Goal: Information Seeking & Learning: Understand process/instructions

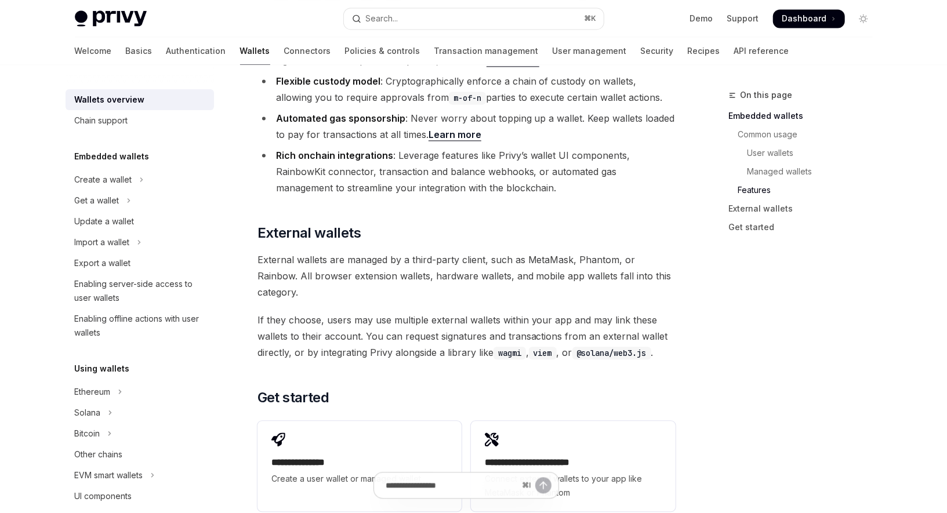
scroll to position [1650, 0]
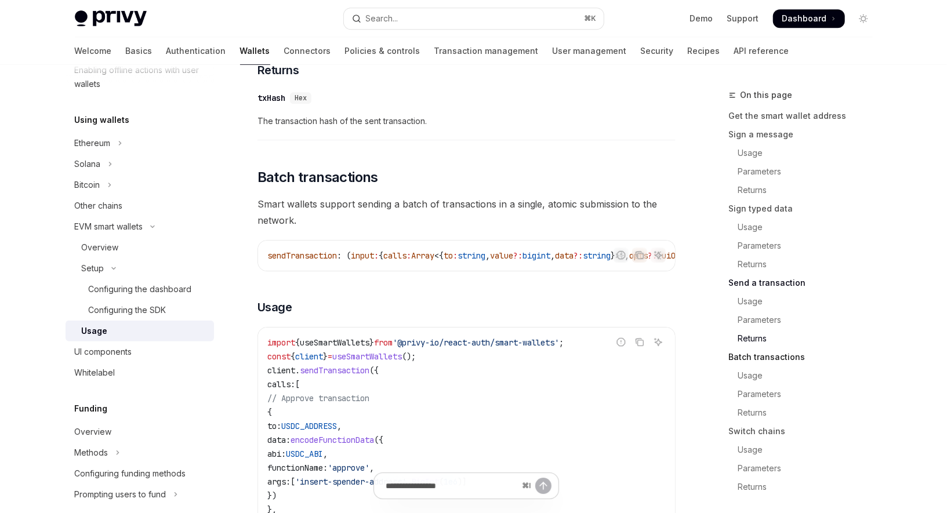
scroll to position [2274, 0]
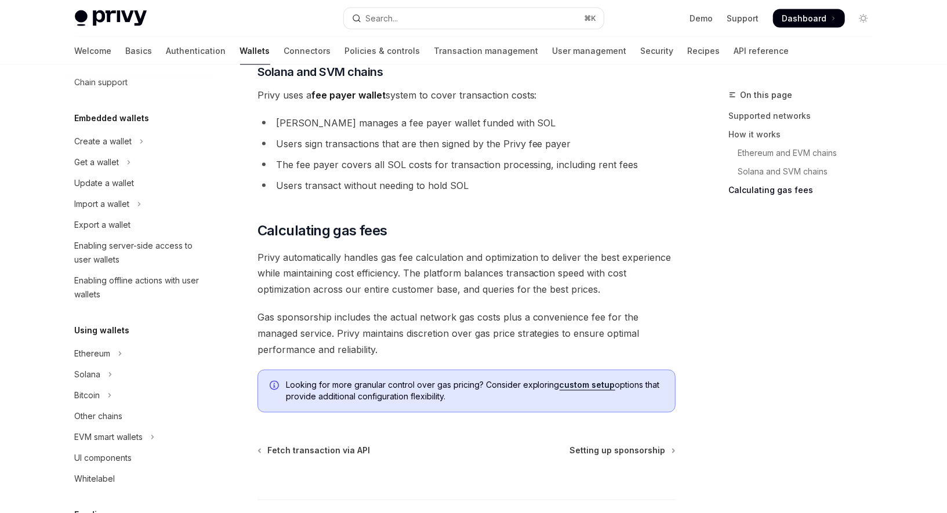
scroll to position [1231, 0]
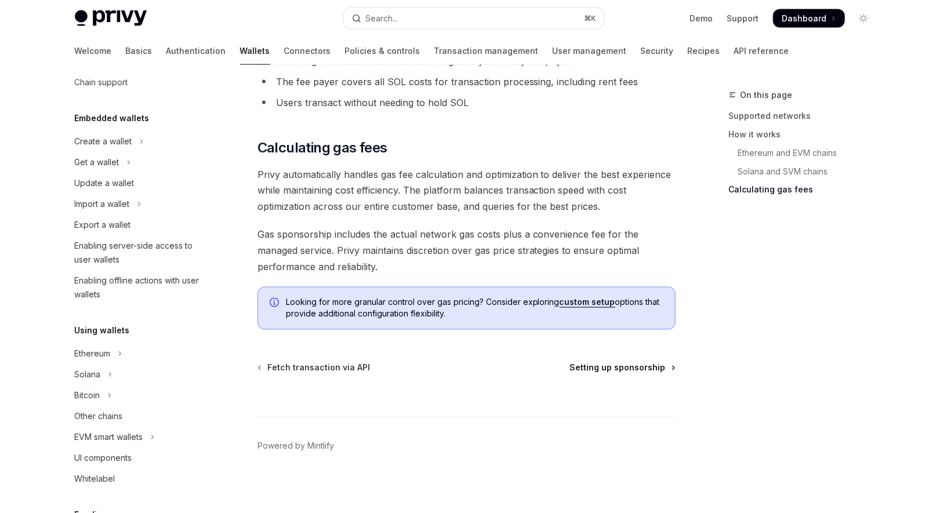
click at [612, 364] on span "Setting up sponsorship" at bounding box center [618, 368] width 96 height 12
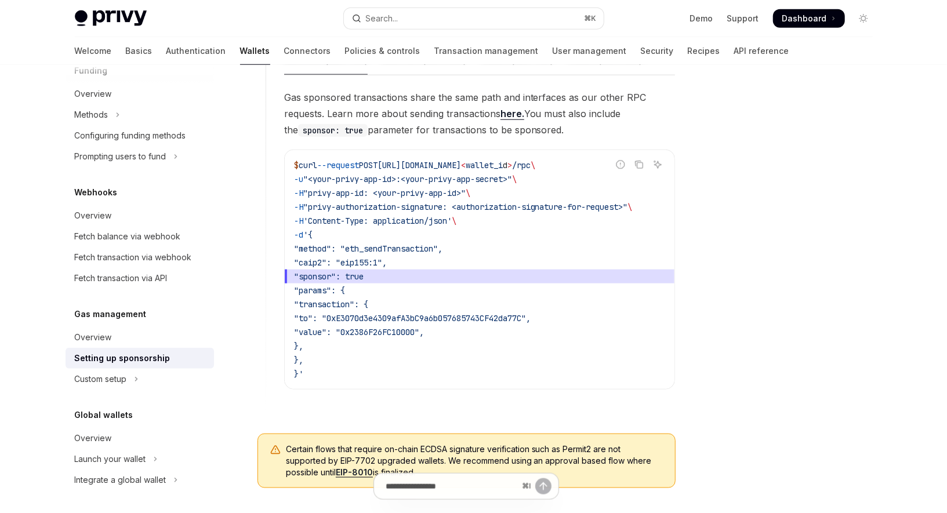
scroll to position [759, 0]
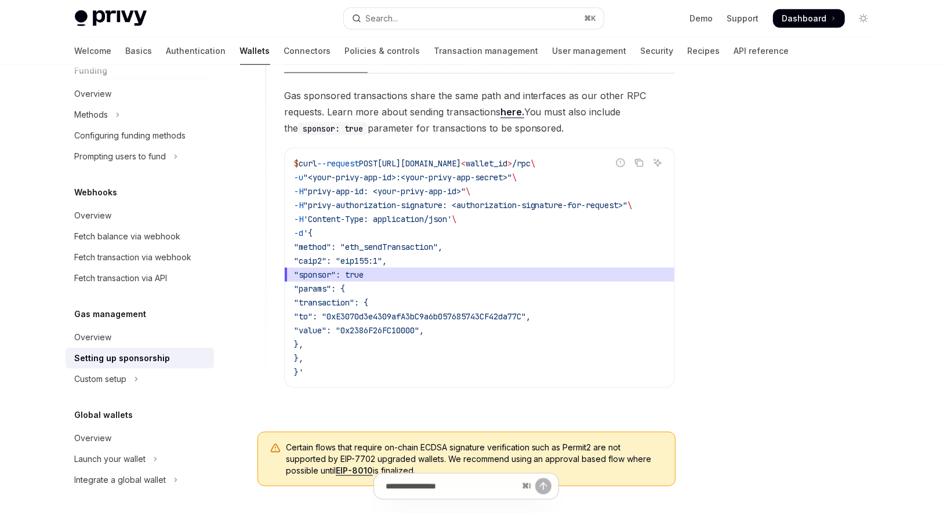
drag, startPoint x: 281, startPoint y: 91, endPoint x: 473, endPoint y: 403, distance: 366.6
click at [473, 403] on div "**********" at bounding box center [470, 167] width 410 height 478
copy div "Gas sponsored transactions share the same path and interfaces as our other RPC …"
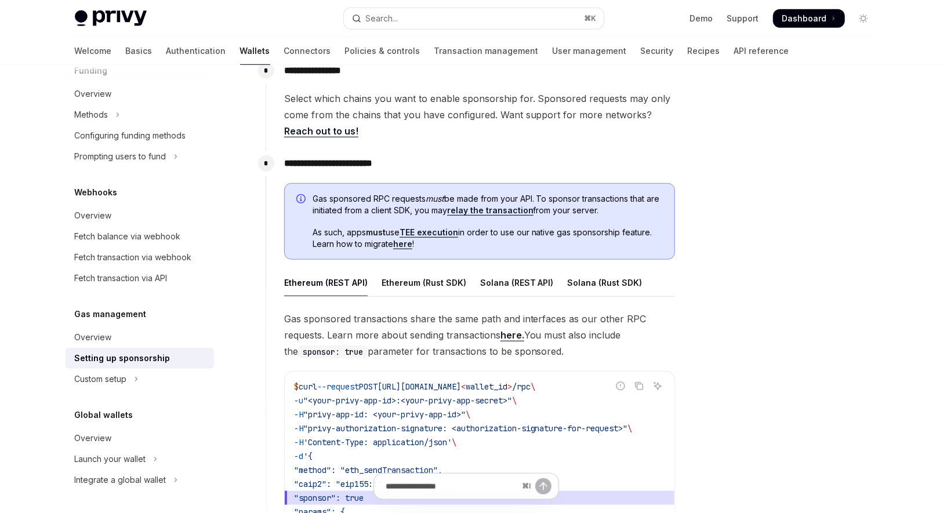
scroll to position [534, 0]
click at [595, 288] on div "Solana (Rust SDK)" at bounding box center [604, 284] width 75 height 27
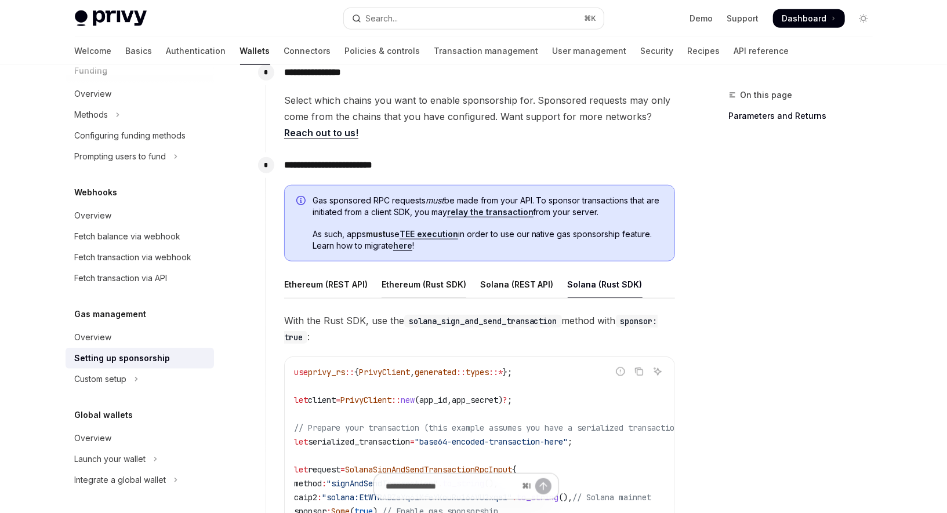
click at [445, 287] on div "Ethereum (Rust SDK)" at bounding box center [423, 284] width 85 height 27
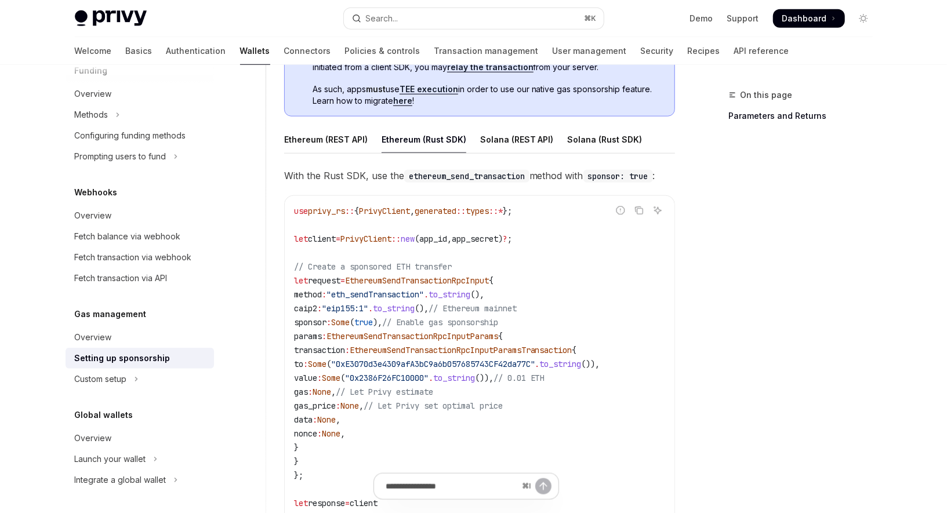
scroll to position [685, 0]
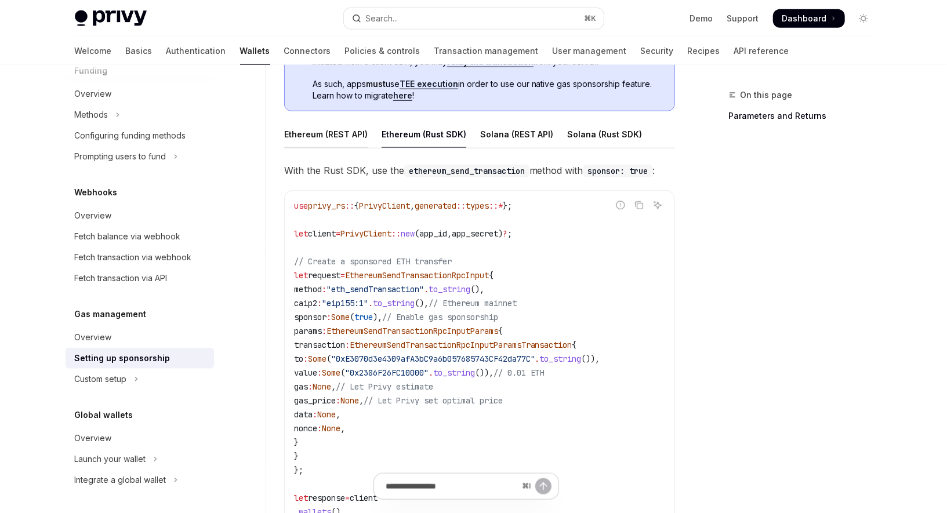
click at [316, 137] on div "Ethereum (REST API)" at bounding box center [325, 134] width 83 height 27
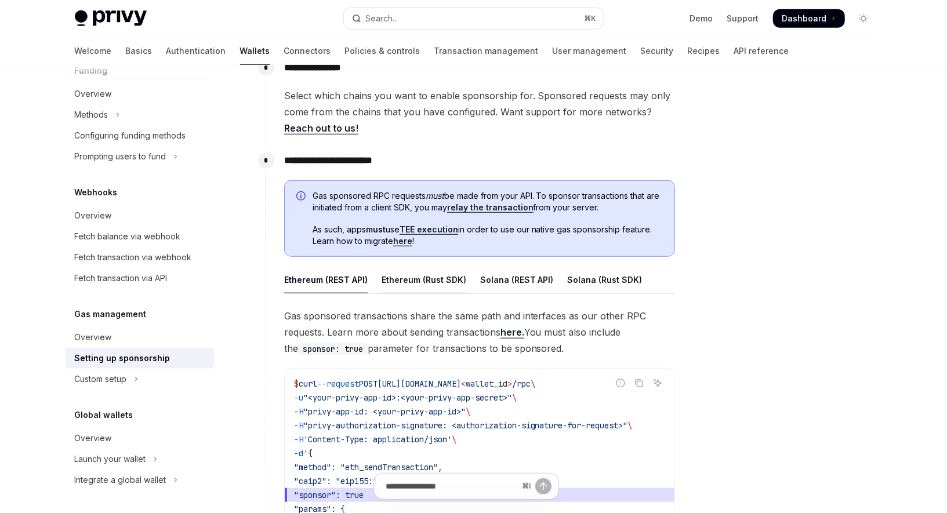
scroll to position [610, 0]
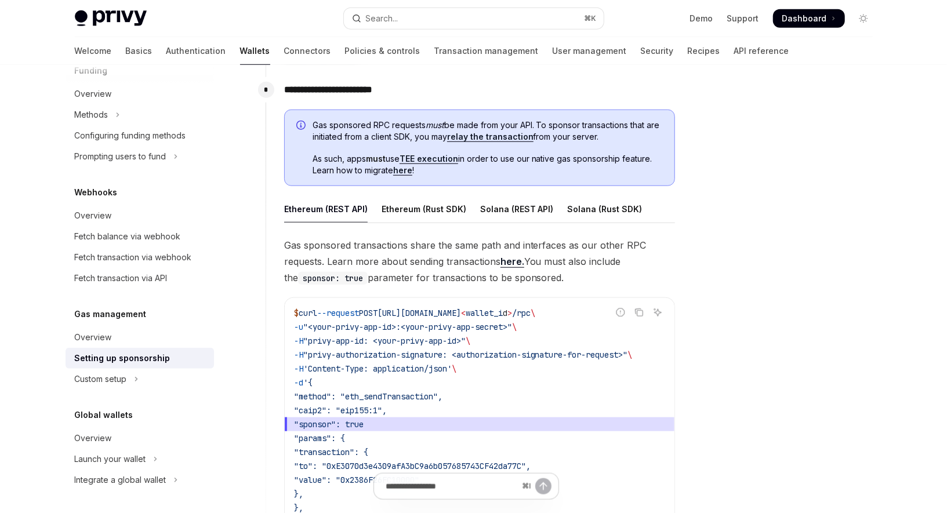
click at [481, 135] on link "relay the transaction" at bounding box center [490, 137] width 86 height 10
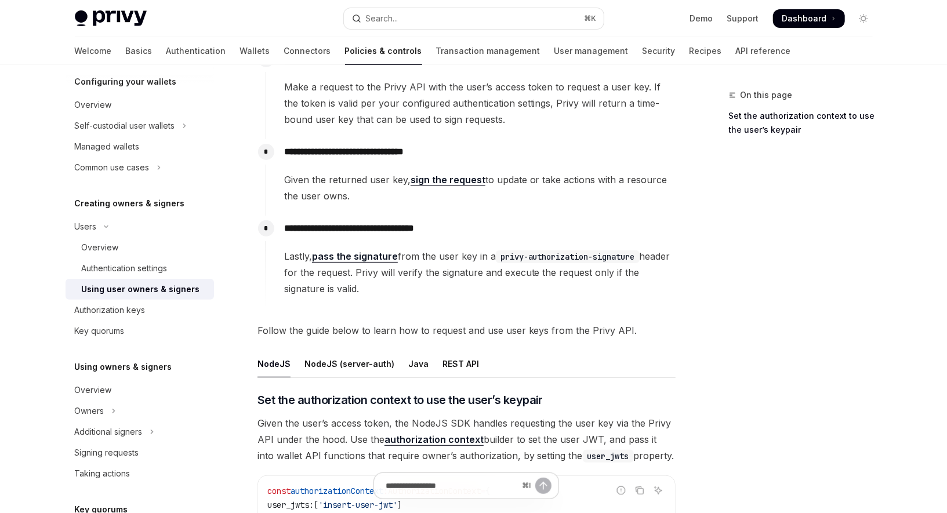
scroll to position [234, 0]
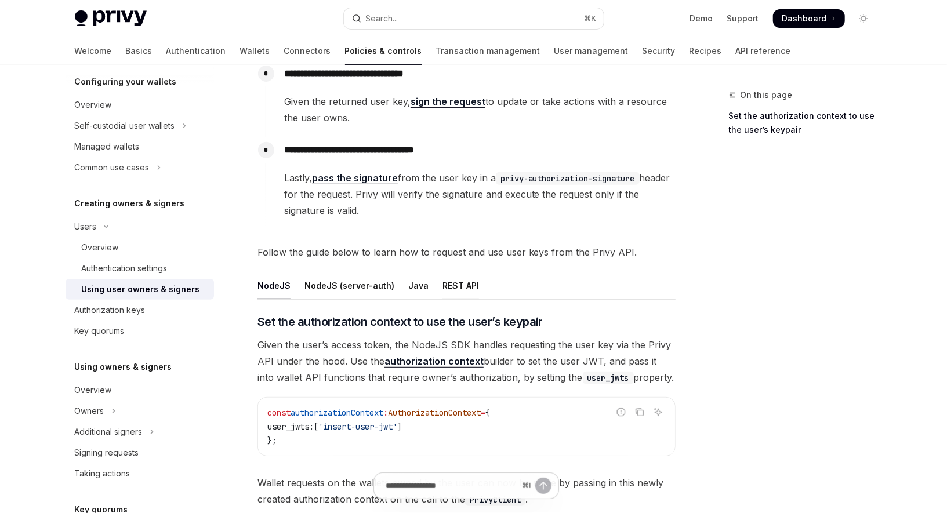
click at [442, 288] on div "REST API" at bounding box center [460, 285] width 37 height 27
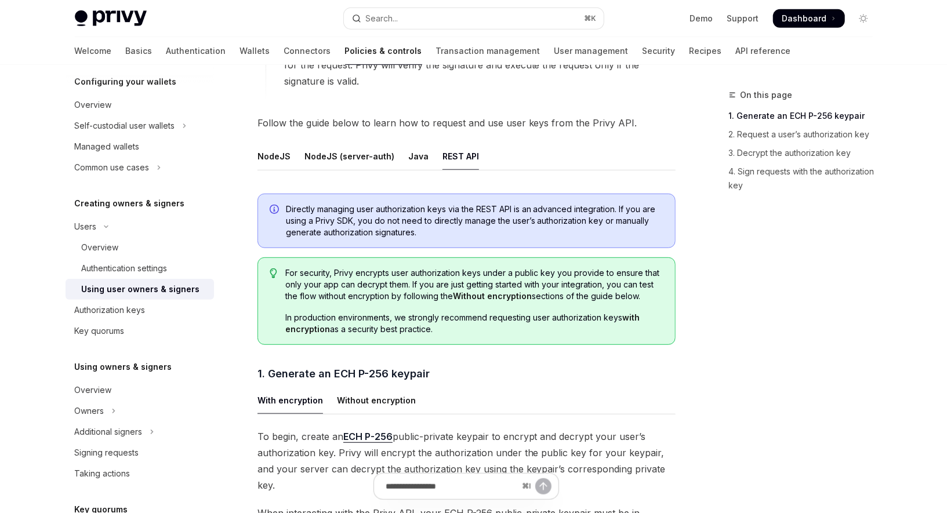
scroll to position [375, 0]
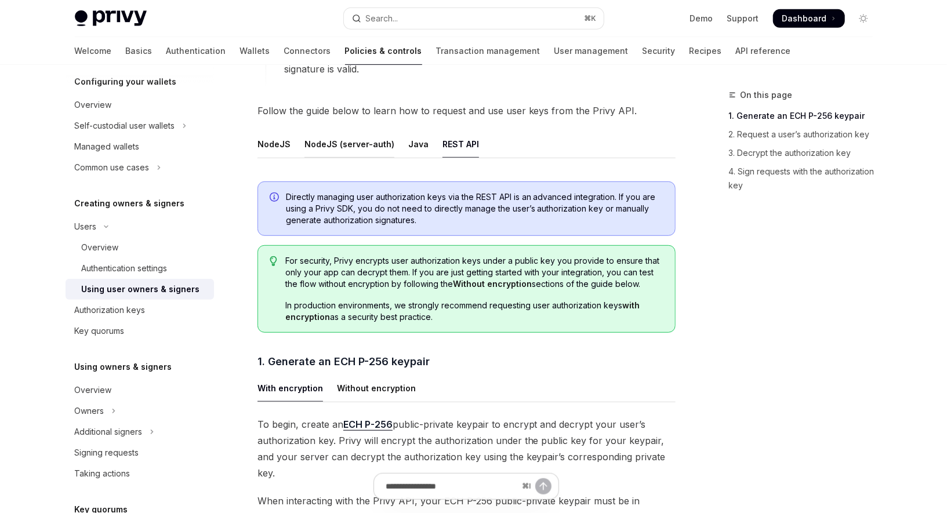
click at [327, 151] on div "NodeJS (server-auth)" at bounding box center [349, 143] width 90 height 27
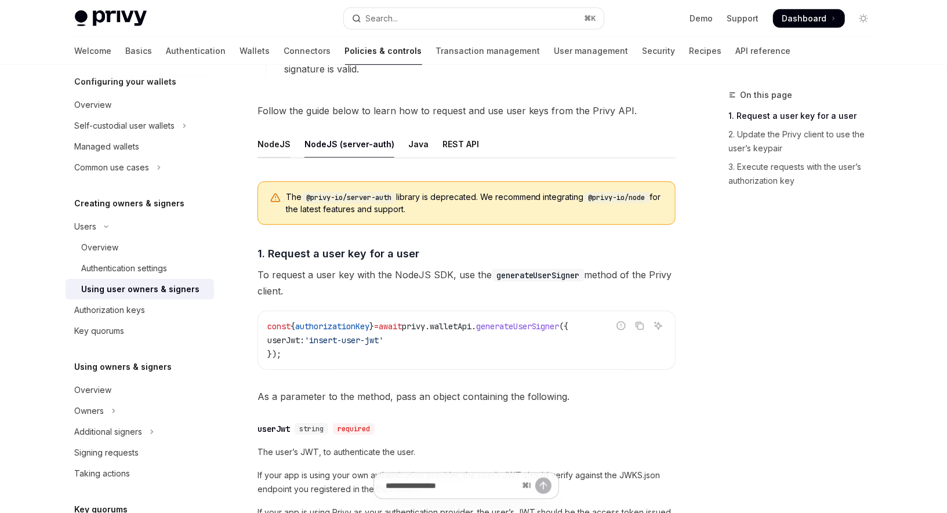
click at [267, 145] on div "NodeJS" at bounding box center [273, 143] width 33 height 27
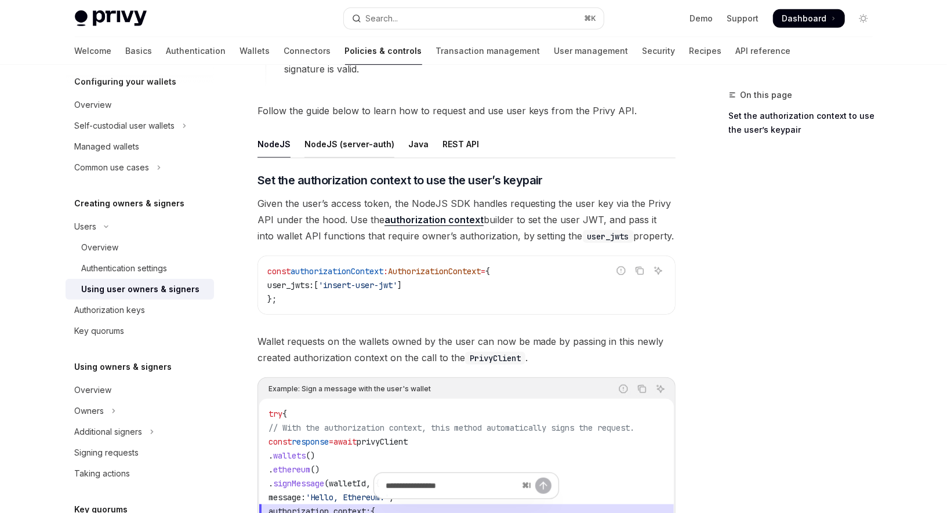
click at [326, 147] on div "NodeJS (server-auth)" at bounding box center [349, 143] width 90 height 27
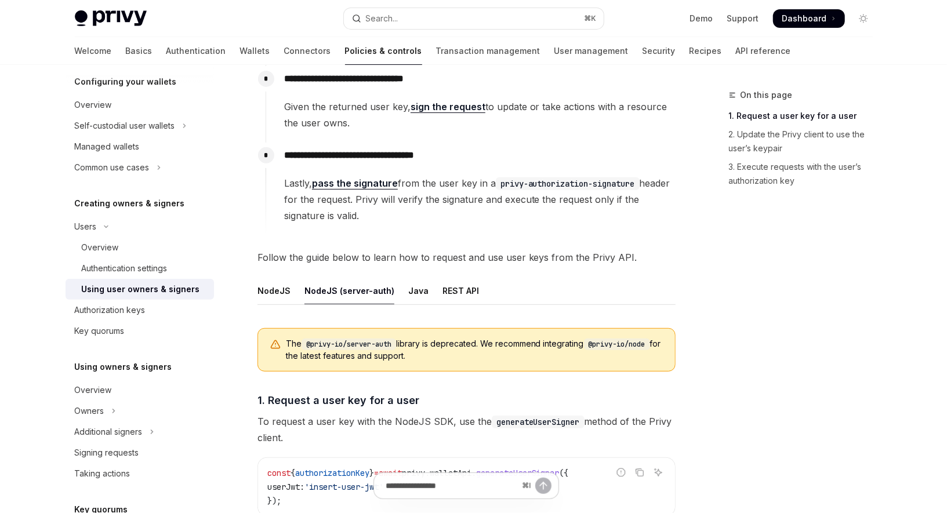
scroll to position [239, 0]
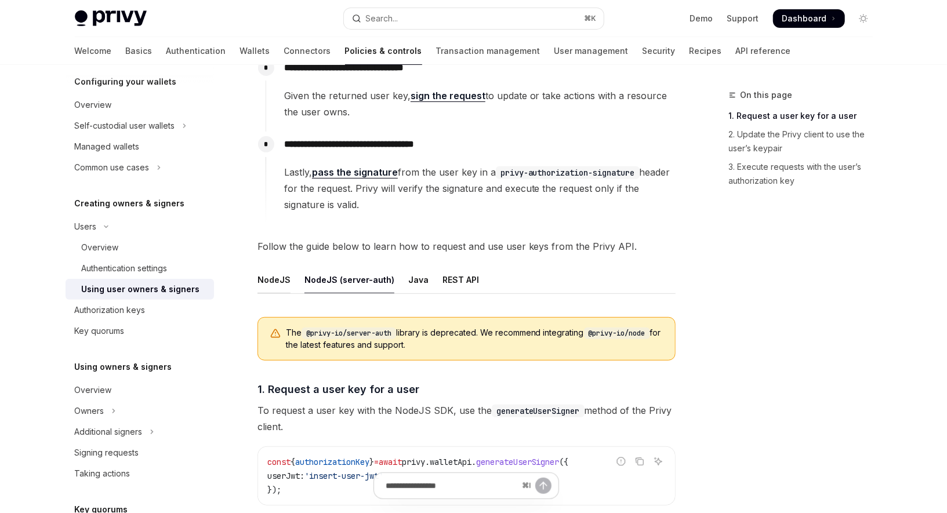
click at [267, 280] on div "NodeJS" at bounding box center [273, 279] width 33 height 27
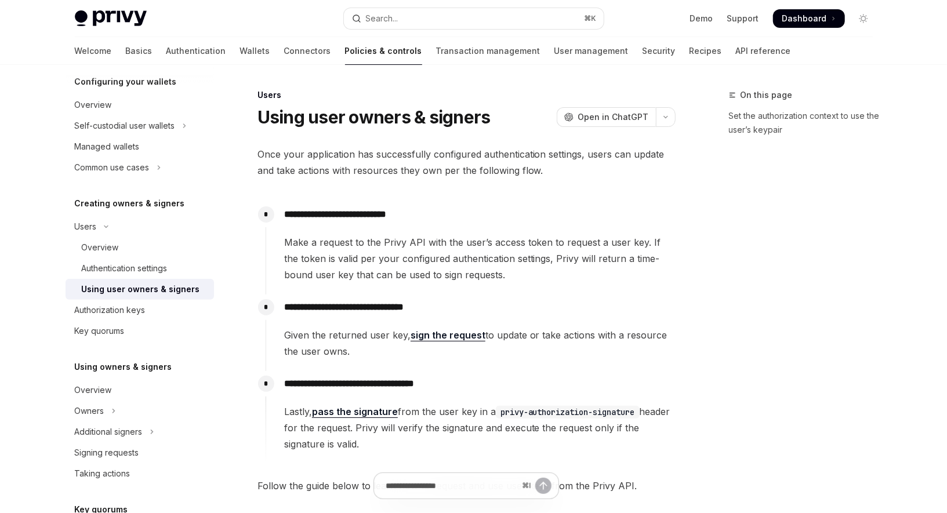
scroll to position [18, 0]
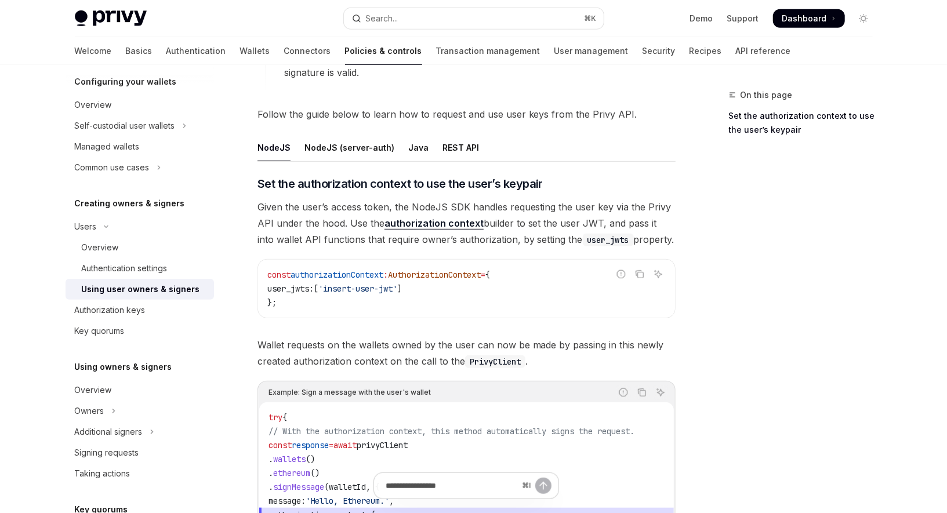
scroll to position [375, 0]
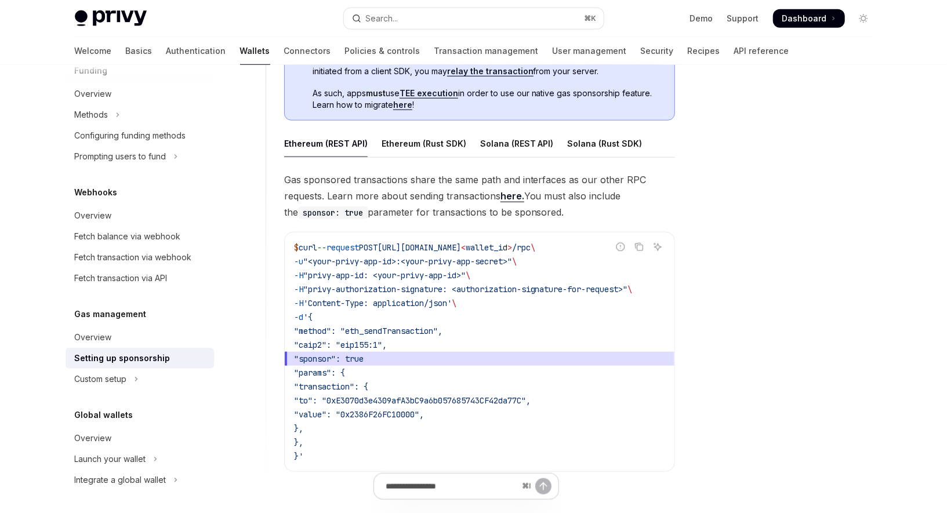
scroll to position [678, 0]
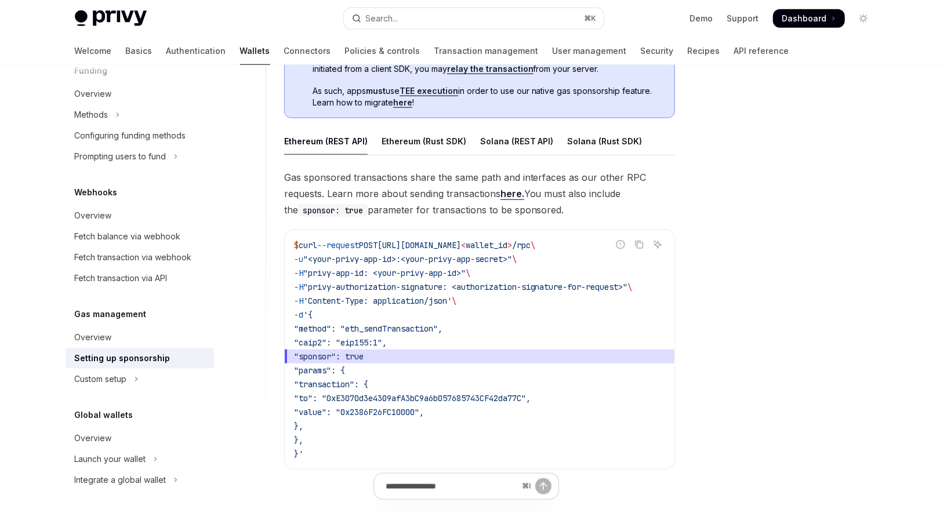
drag, startPoint x: 320, startPoint y: 460, endPoint x: 303, endPoint y: 170, distance: 289.7
click at [303, 170] on div "Gas sponsored transactions share the same path and interfaces as our other RPC …" at bounding box center [479, 328] width 391 height 319
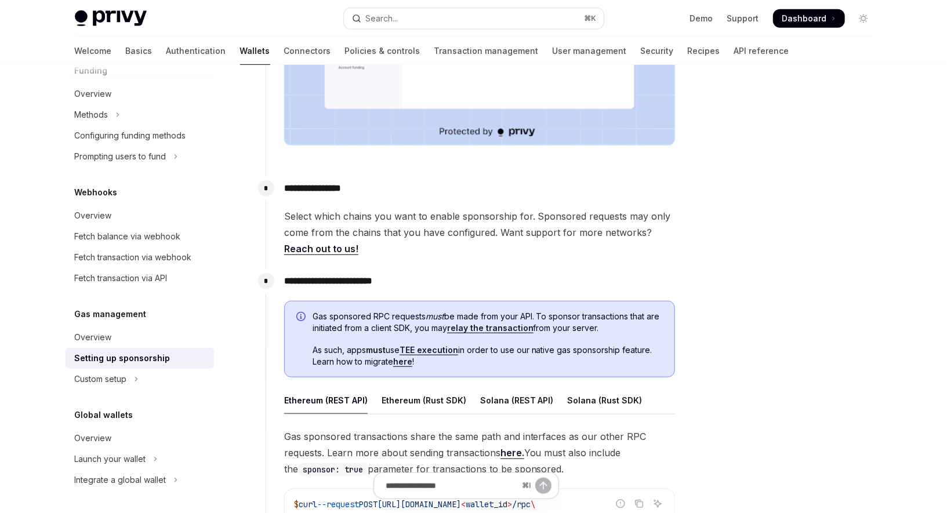
scroll to position [410, 0]
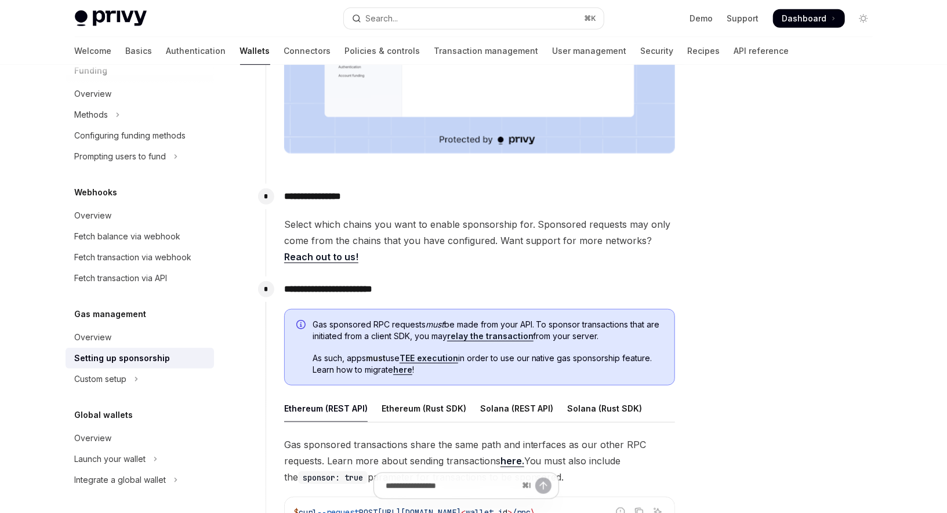
copy div "**********"
click at [402, 371] on link "here" at bounding box center [402, 370] width 19 height 10
type textarea "*"
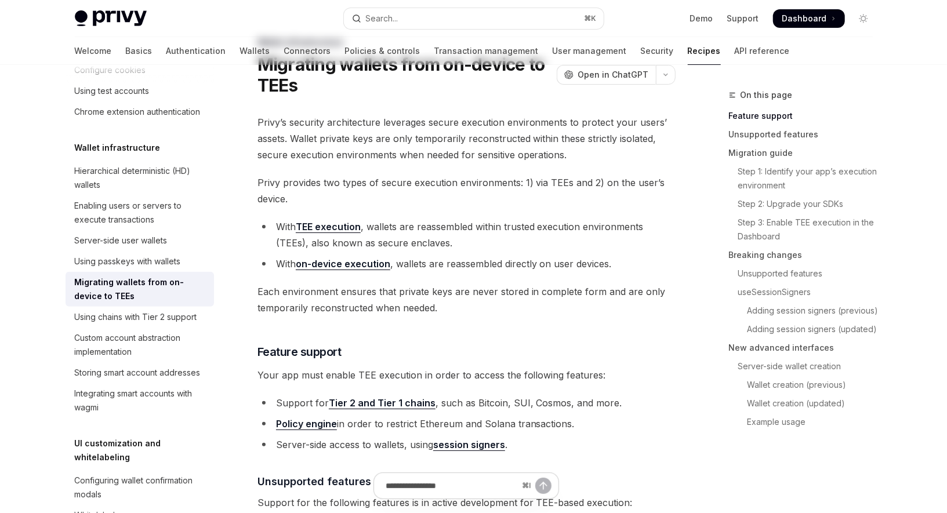
scroll to position [15, 0]
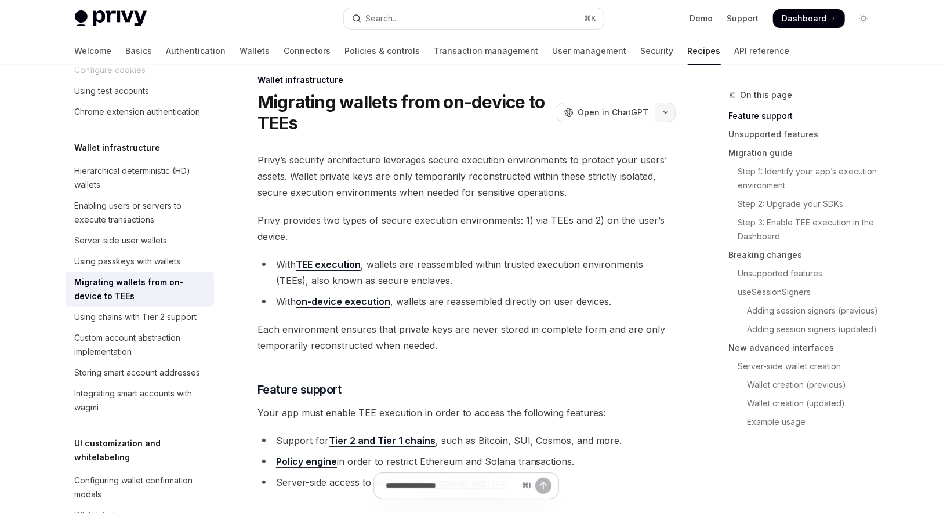
click at [668, 111] on button "button" at bounding box center [666, 113] width 20 height 20
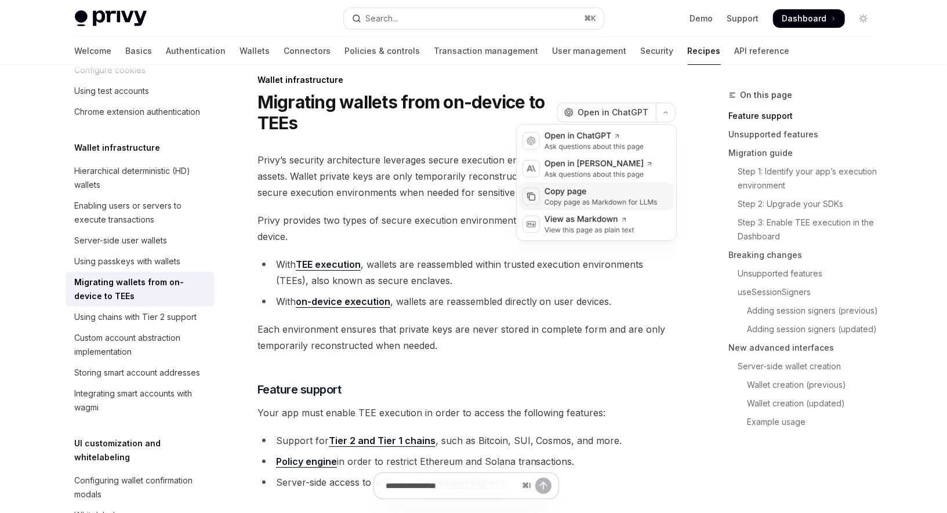
click at [605, 198] on div "Copy page as Markdown for LLMs" at bounding box center [600, 202] width 113 height 9
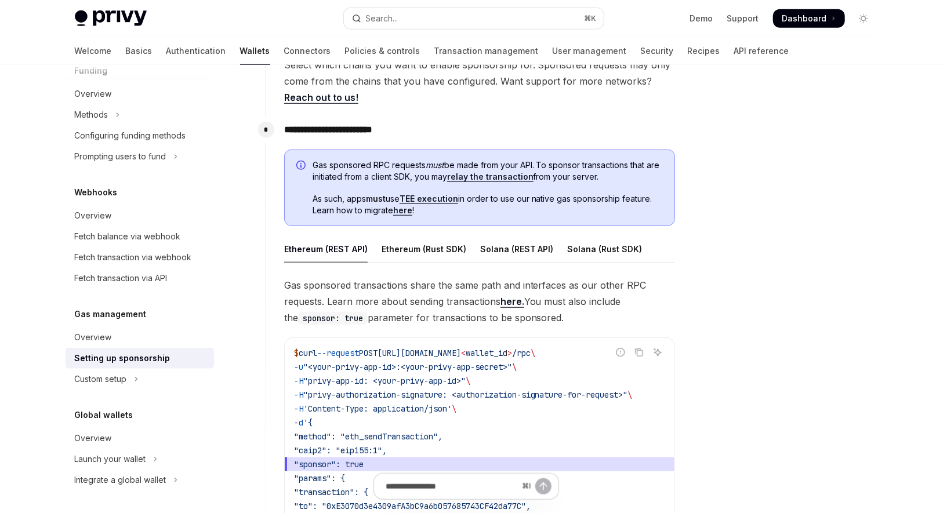
scroll to position [561, 0]
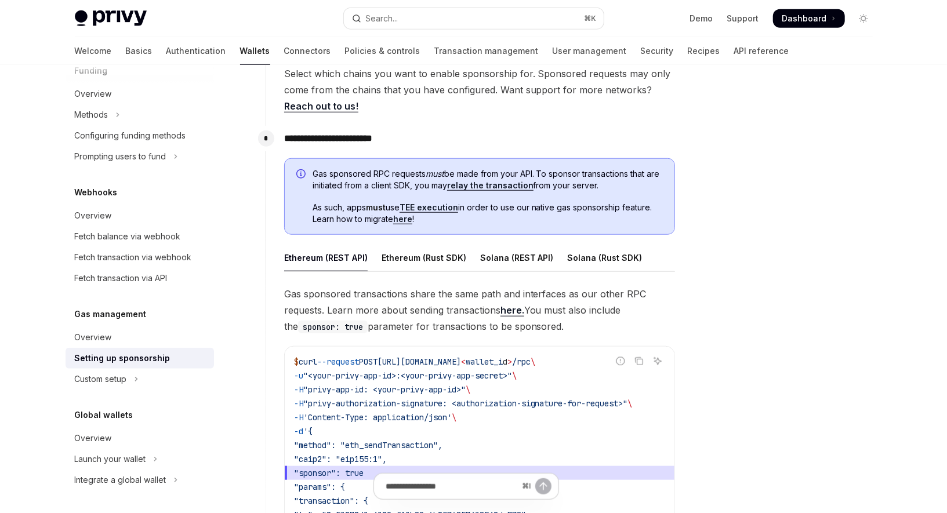
click at [491, 184] on link "relay the transaction" at bounding box center [490, 185] width 86 height 10
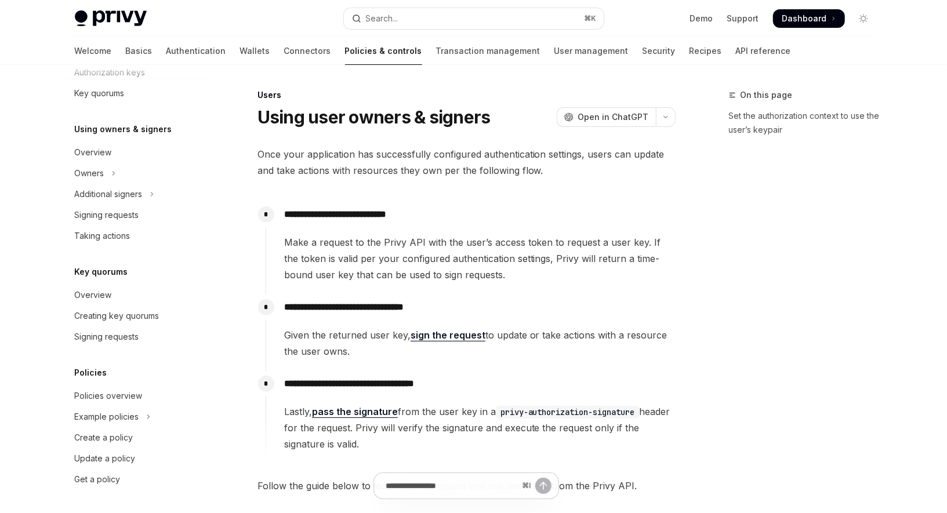
scroll to position [128, 0]
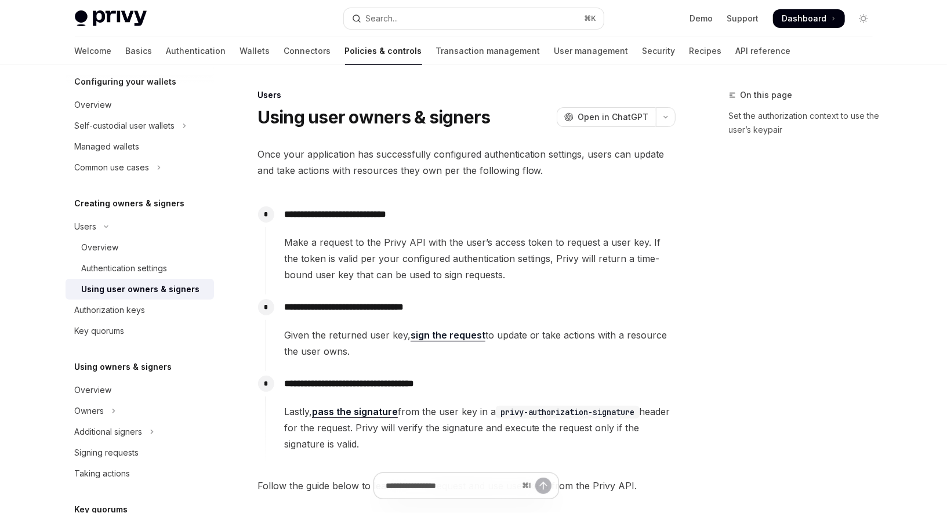
type textarea "*"
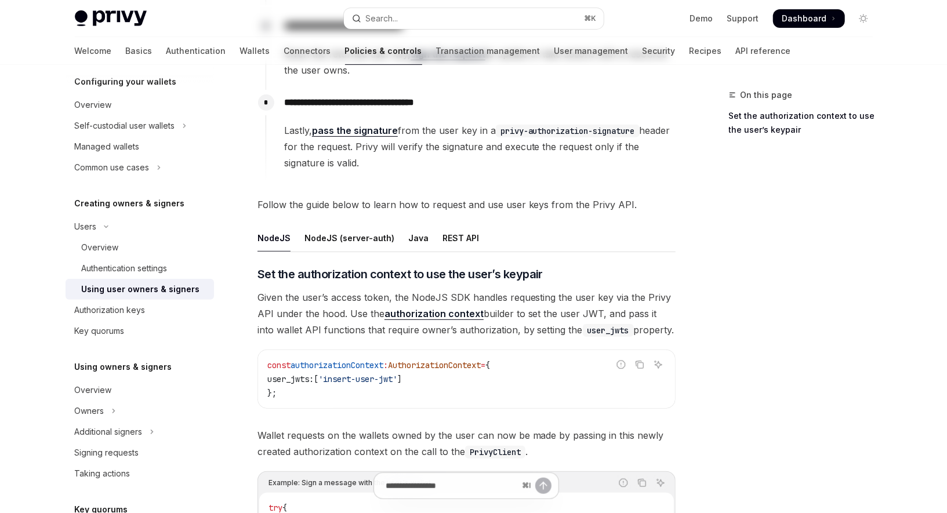
scroll to position [0, 0]
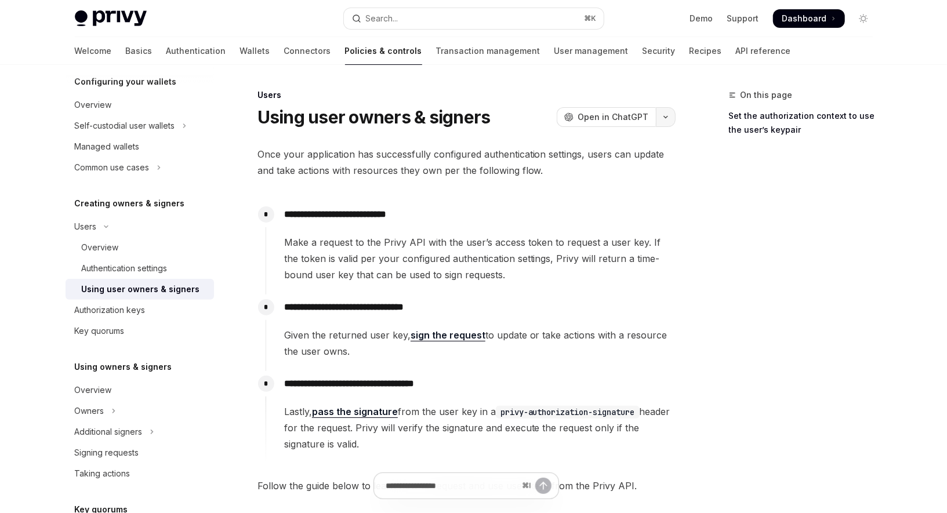
click at [669, 118] on button "button" at bounding box center [666, 117] width 20 height 20
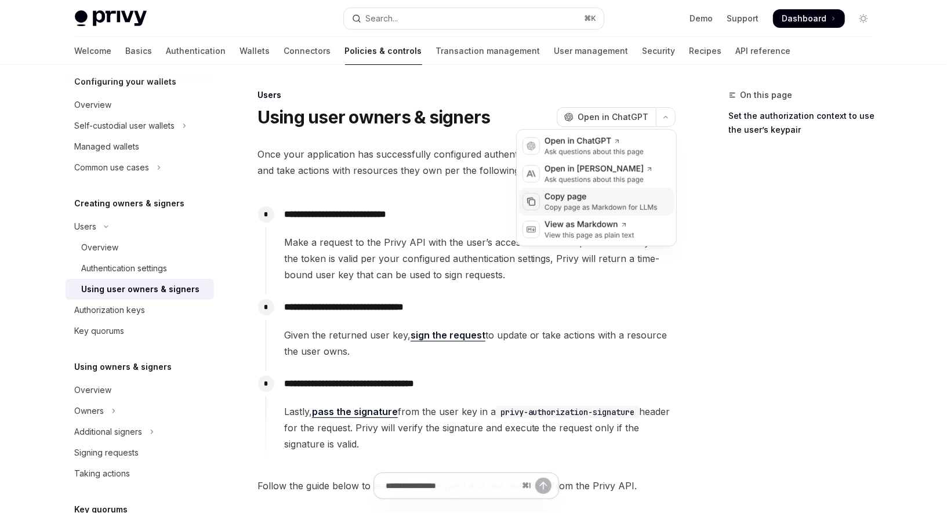
click at [616, 193] on div "Copy page" at bounding box center [600, 197] width 113 height 12
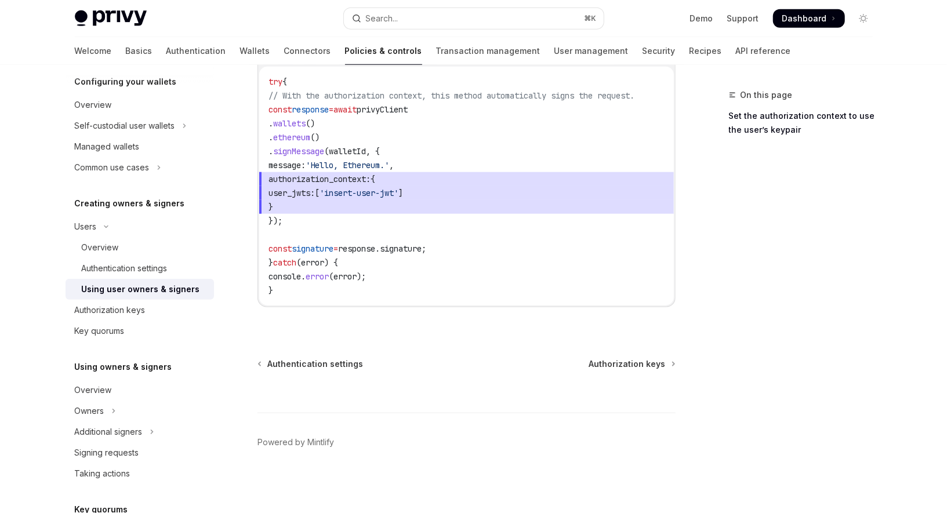
scroll to position [679, 0]
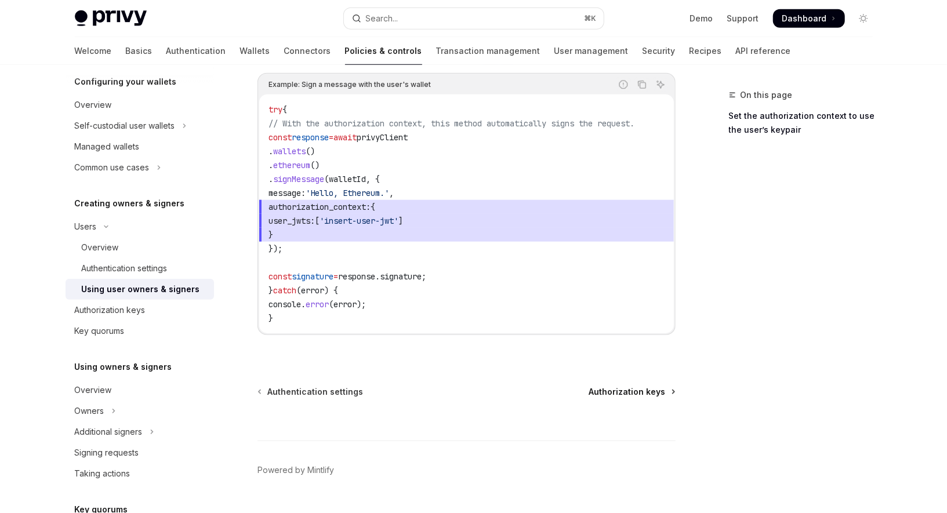
click at [637, 395] on span "Authorization keys" at bounding box center [627, 392] width 77 height 12
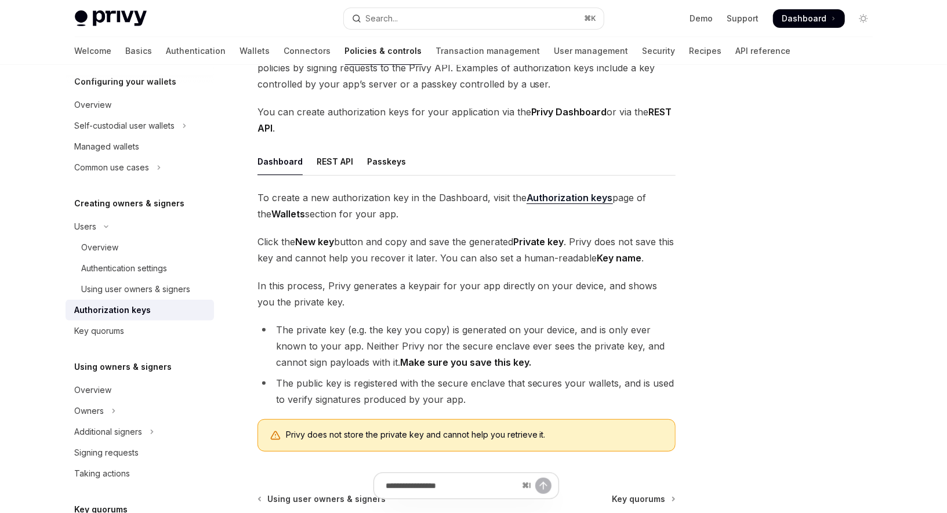
scroll to position [123, 0]
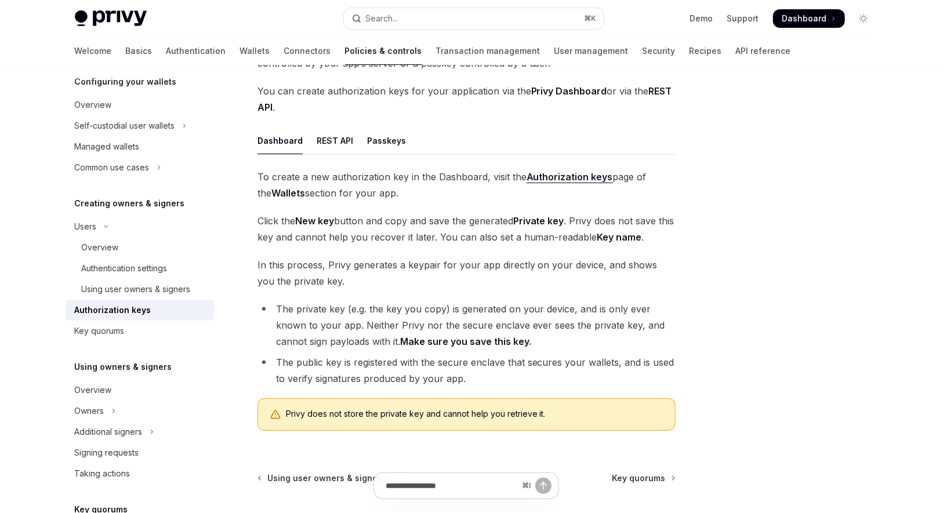
click at [634, 476] on div "⌘ I" at bounding box center [466, 491] width 418 height 43
click at [649, 478] on div "⌘ I" at bounding box center [466, 491] width 418 height 43
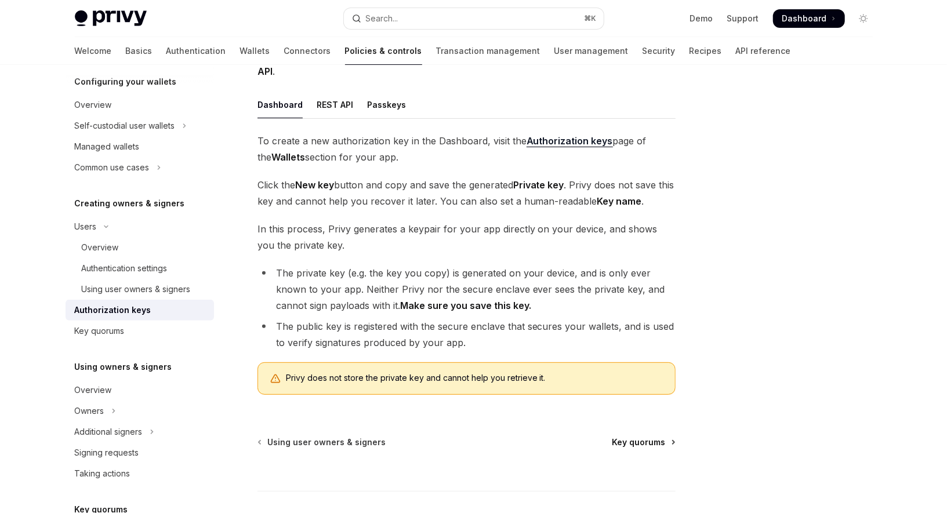
click at [650, 443] on span "Key quorums" at bounding box center [638, 442] width 53 height 12
type textarea "*"
